Goal: Transaction & Acquisition: Purchase product/service

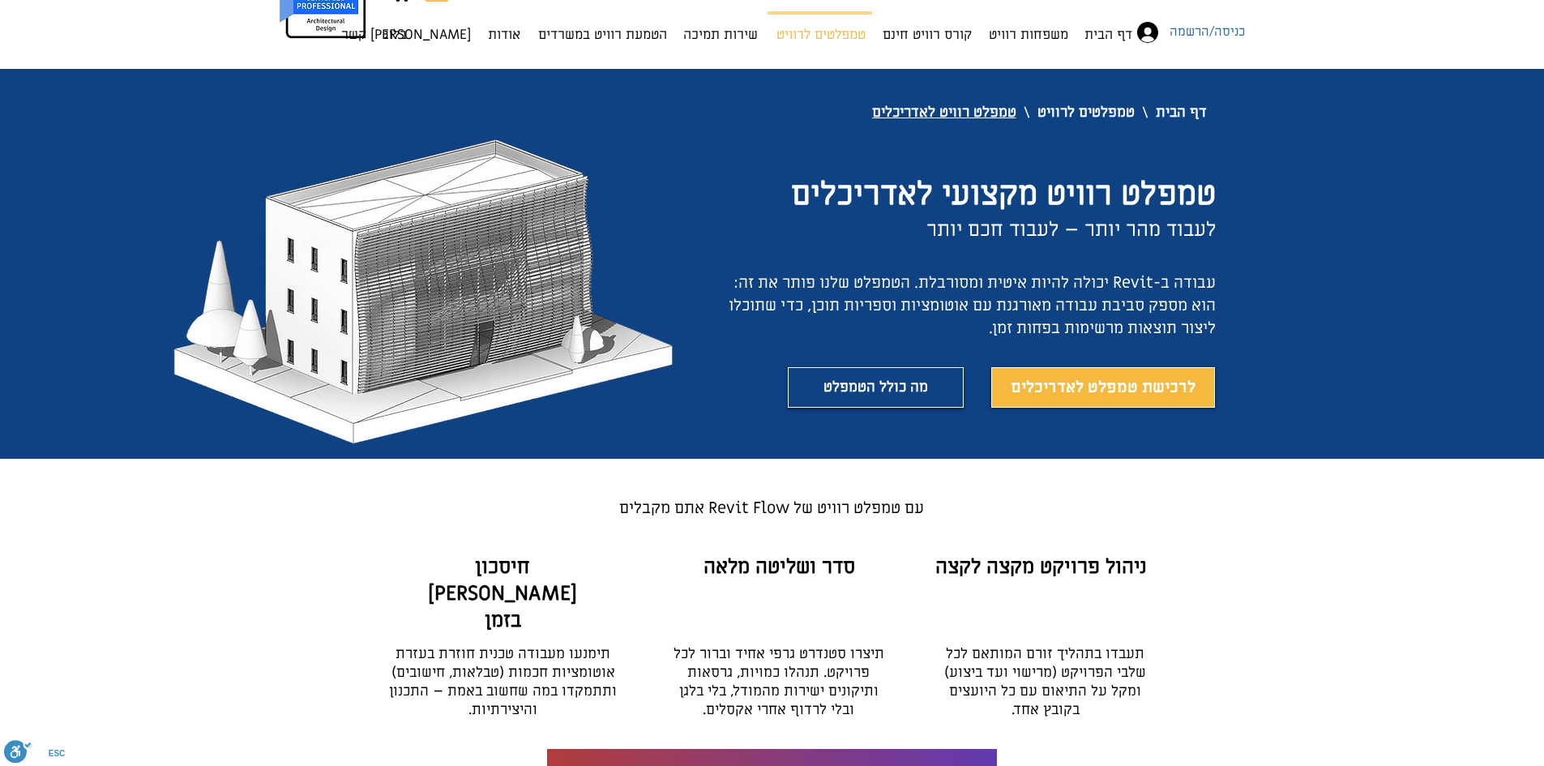
scroll to position [81, 0]
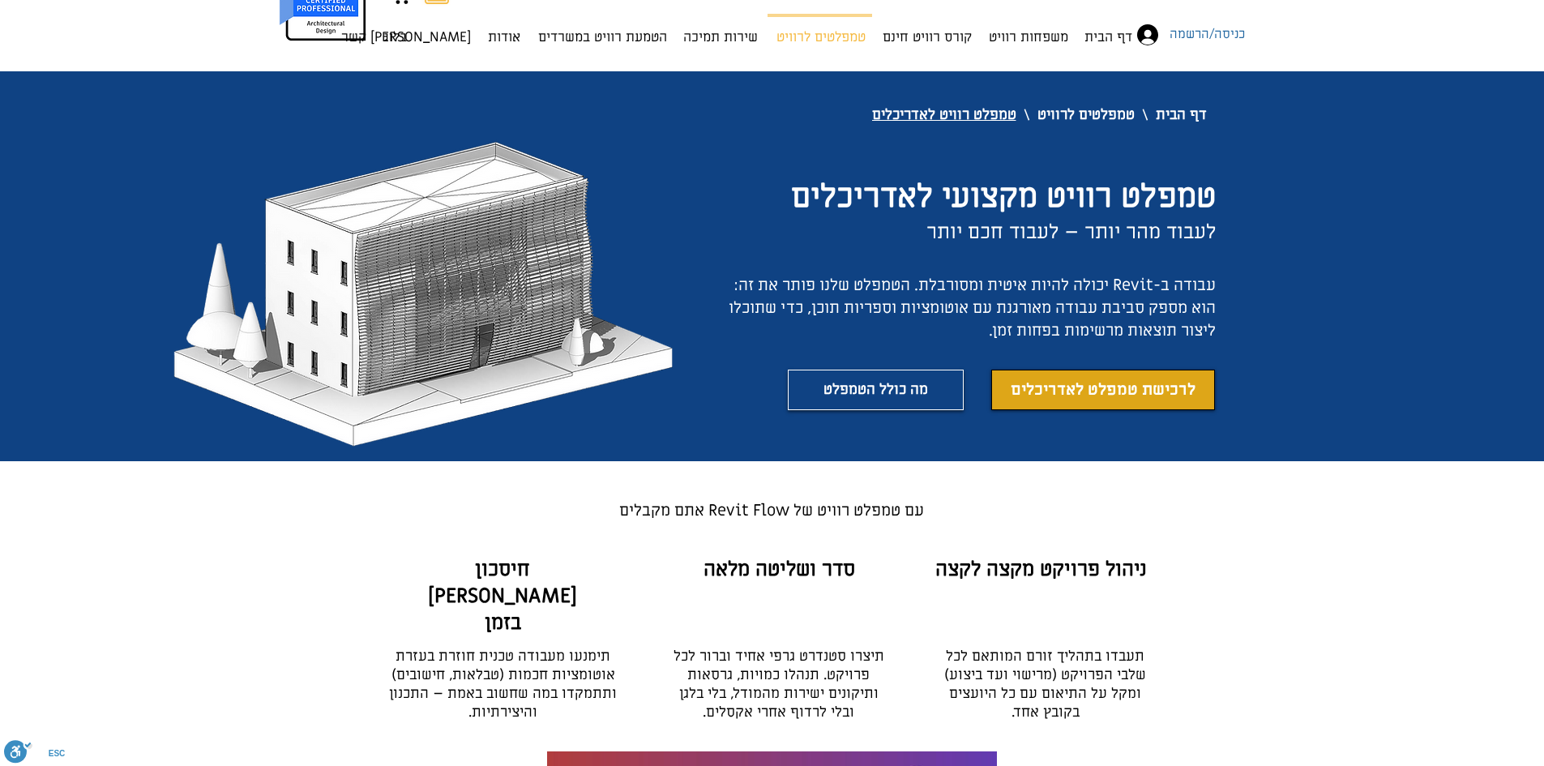
click at [1134, 391] on span "לרכישת טמפלט לאדריכלים" at bounding box center [1103, 389] width 185 height 23
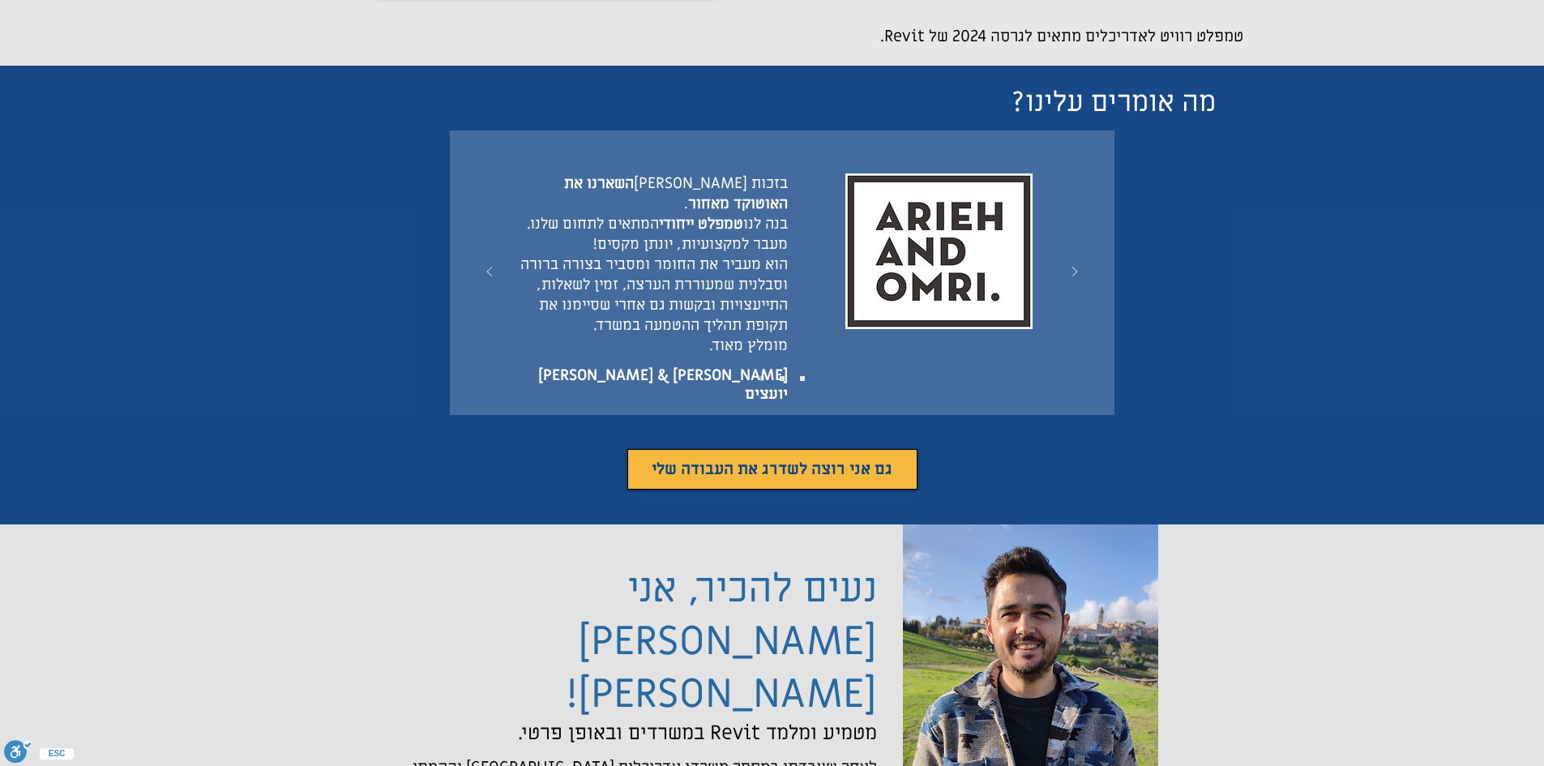
scroll to position [5135, 0]
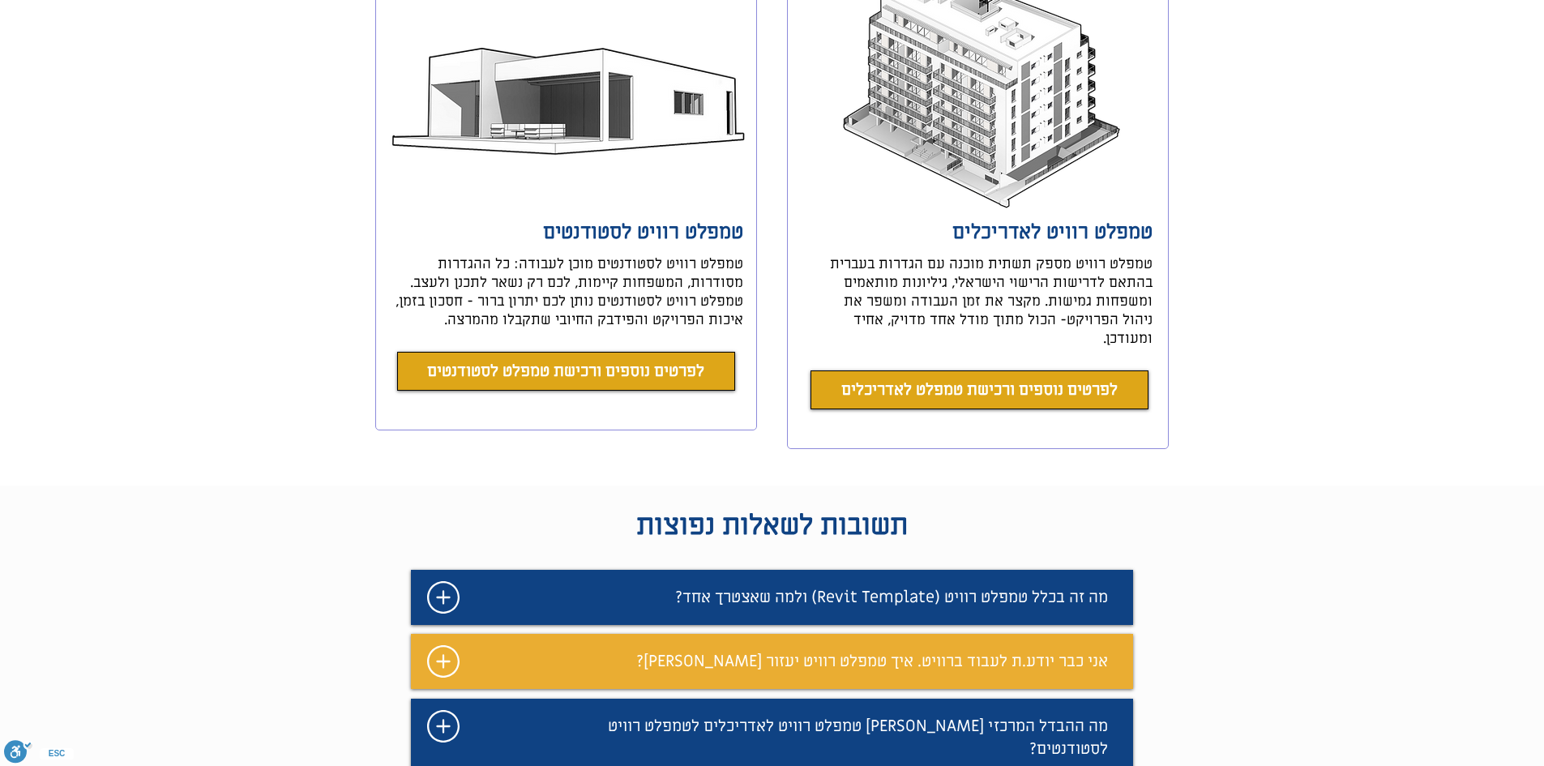
scroll to position [486, 0]
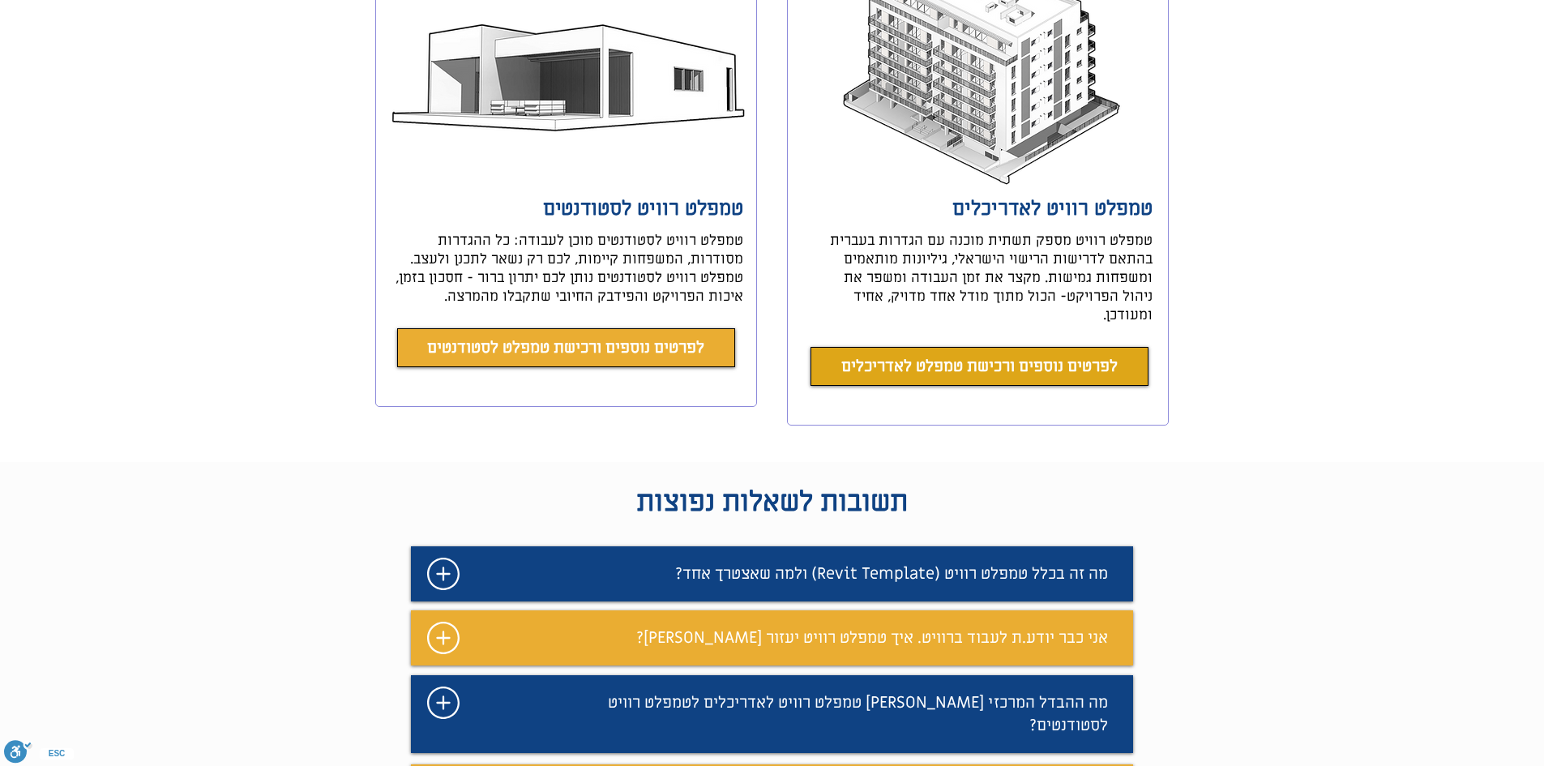
click at [605, 342] on span "לפרטים נוספים ורכישת טמפלט לסטודנטים" at bounding box center [565, 347] width 277 height 23
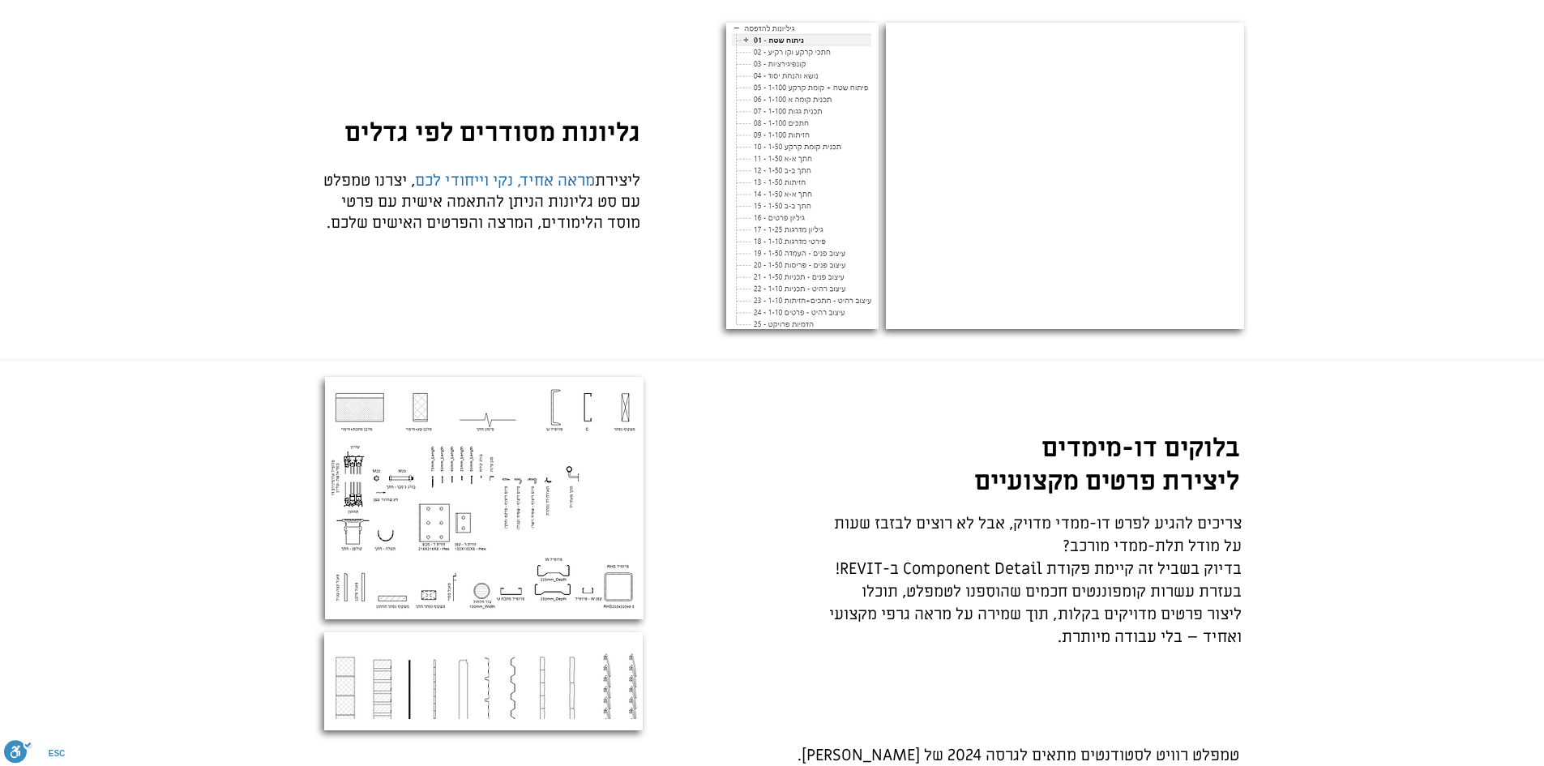
scroll to position [4286, 0]
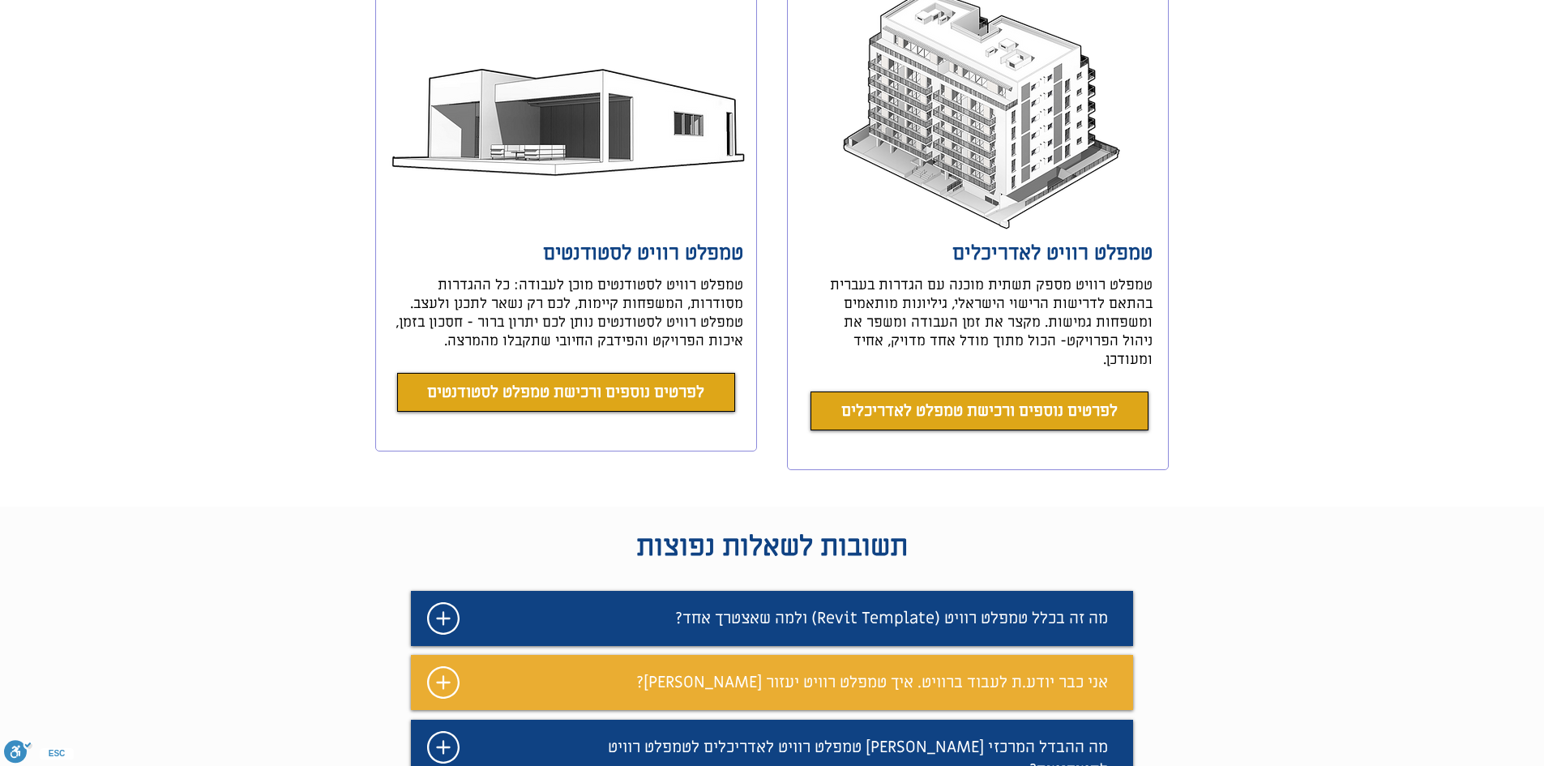
scroll to position [162, 0]
